Goal: Transaction & Acquisition: Subscribe to service/newsletter

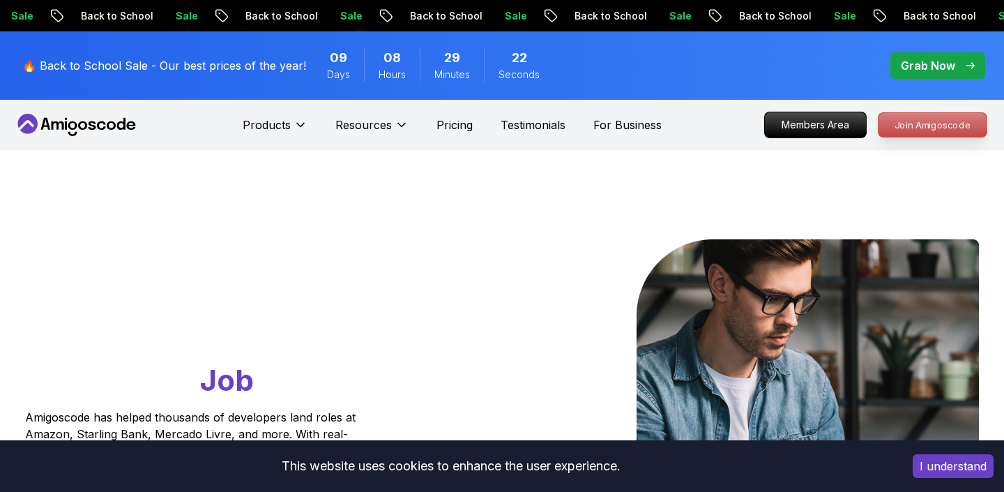
click at [928, 126] on p "Join Amigoscode" at bounding box center [933, 125] width 108 height 24
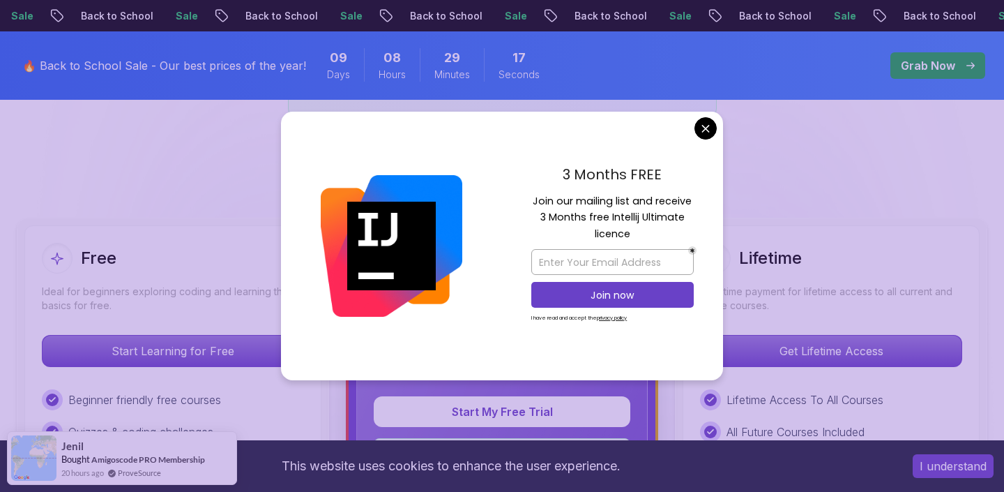
scroll to position [317, 0]
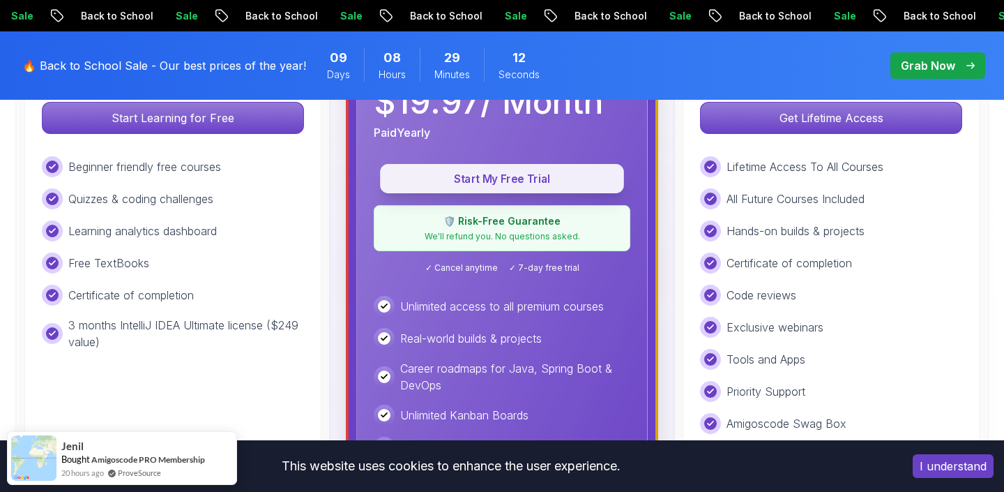
scroll to position [526, 0]
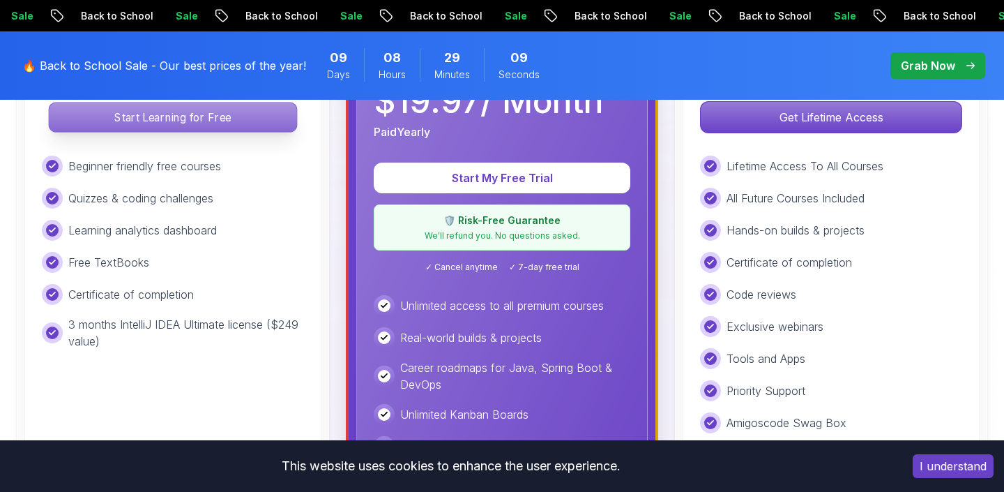
click at [239, 128] on p "Start Learning for Free" at bounding box center [173, 117] width 248 height 29
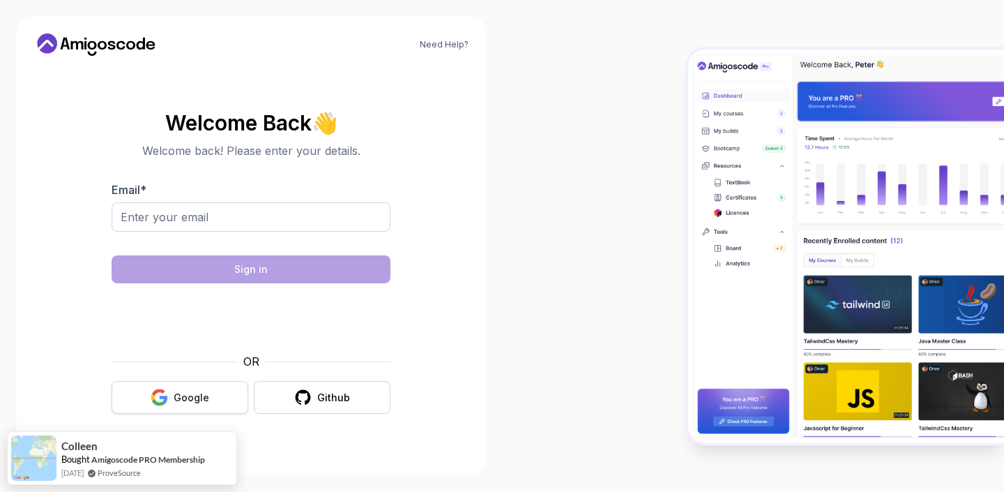
click at [181, 389] on button "Google" at bounding box center [180, 397] width 137 height 33
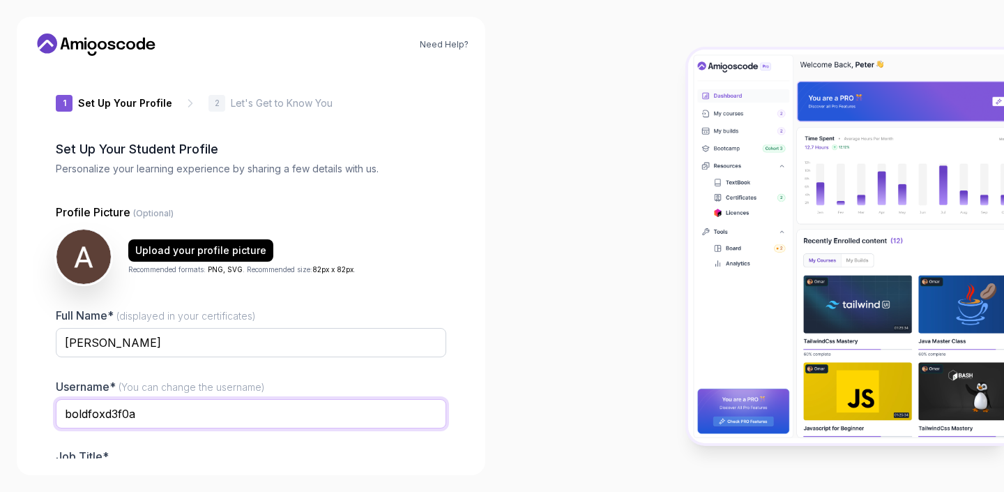
drag, startPoint x: 335, startPoint y: 414, endPoint x: 60, endPoint y: 406, distance: 275.6
click at [60, 406] on input "boldfoxd3f0a" at bounding box center [251, 413] width 391 height 29
type input "amelialailak"
